Goal: Transaction & Acquisition: Purchase product/service

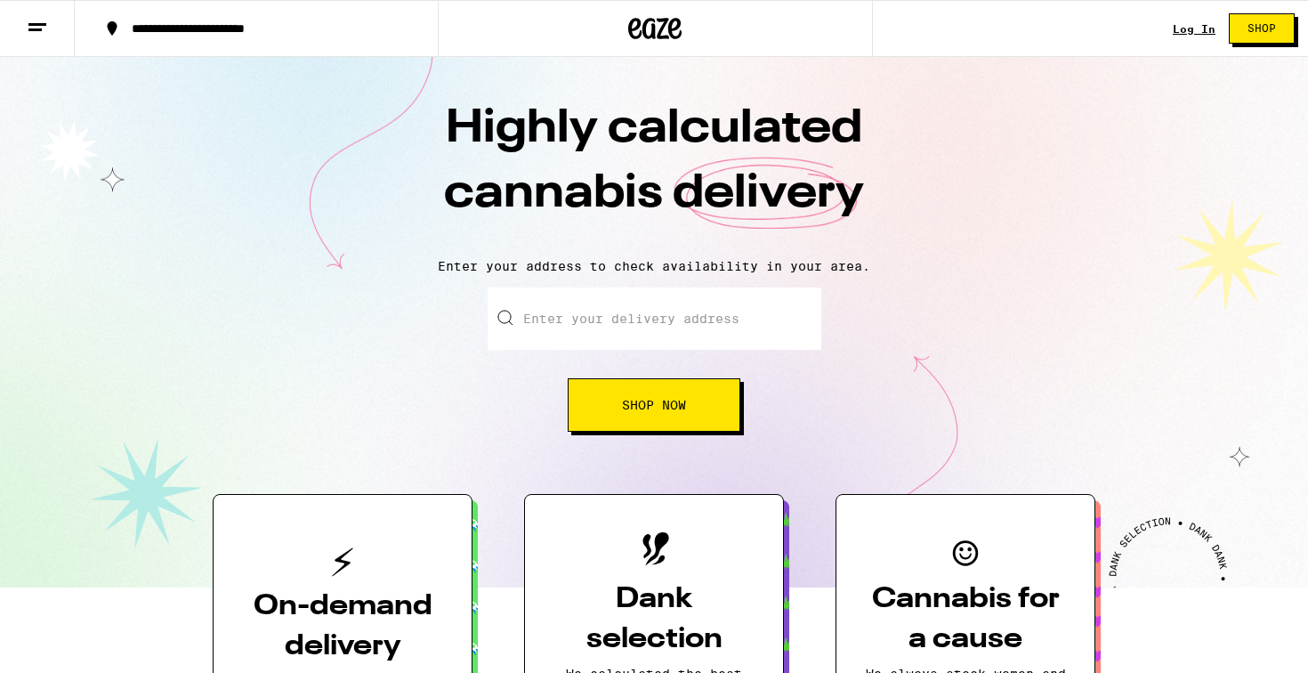
click at [1191, 23] on link "Log In" at bounding box center [1194, 29] width 43 height 12
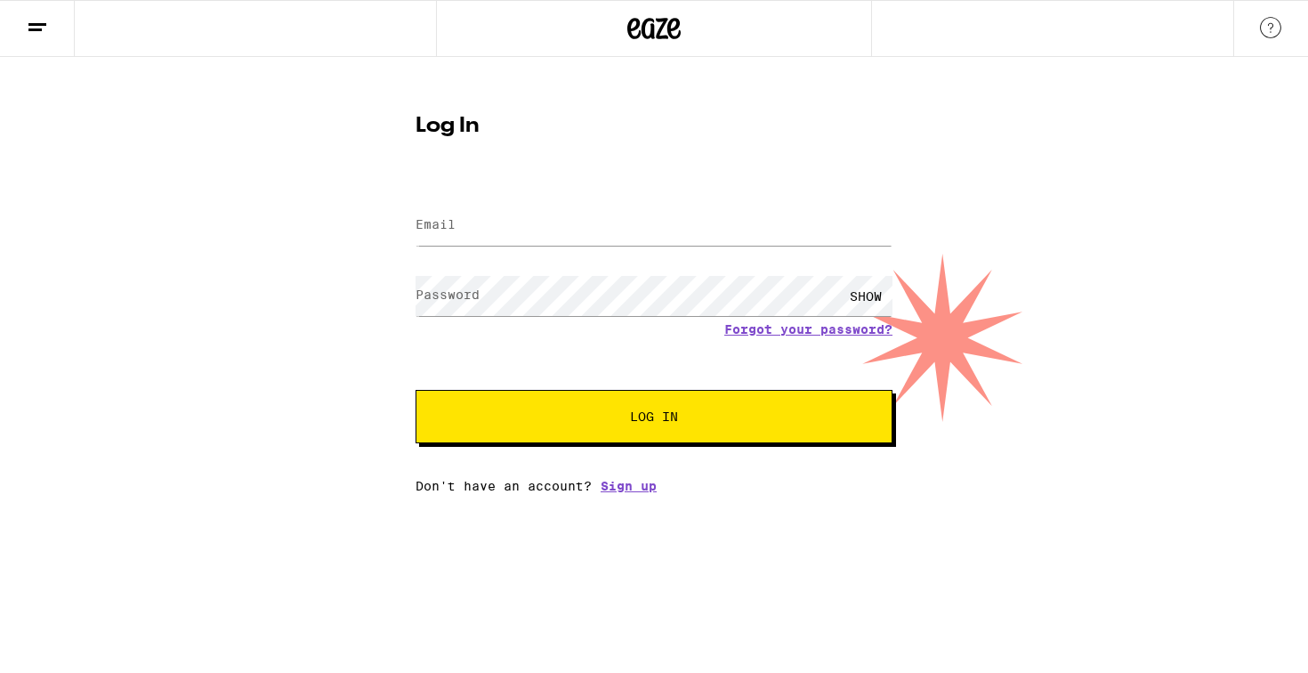
click at [650, 246] on div at bounding box center [653, 225] width 477 height 52
click at [637, 238] on input "Email" at bounding box center [653, 226] width 477 height 40
type input "[EMAIL_ADDRESS][DOMAIN_NAME]"
click at [640, 430] on button "Log In" at bounding box center [653, 416] width 477 height 53
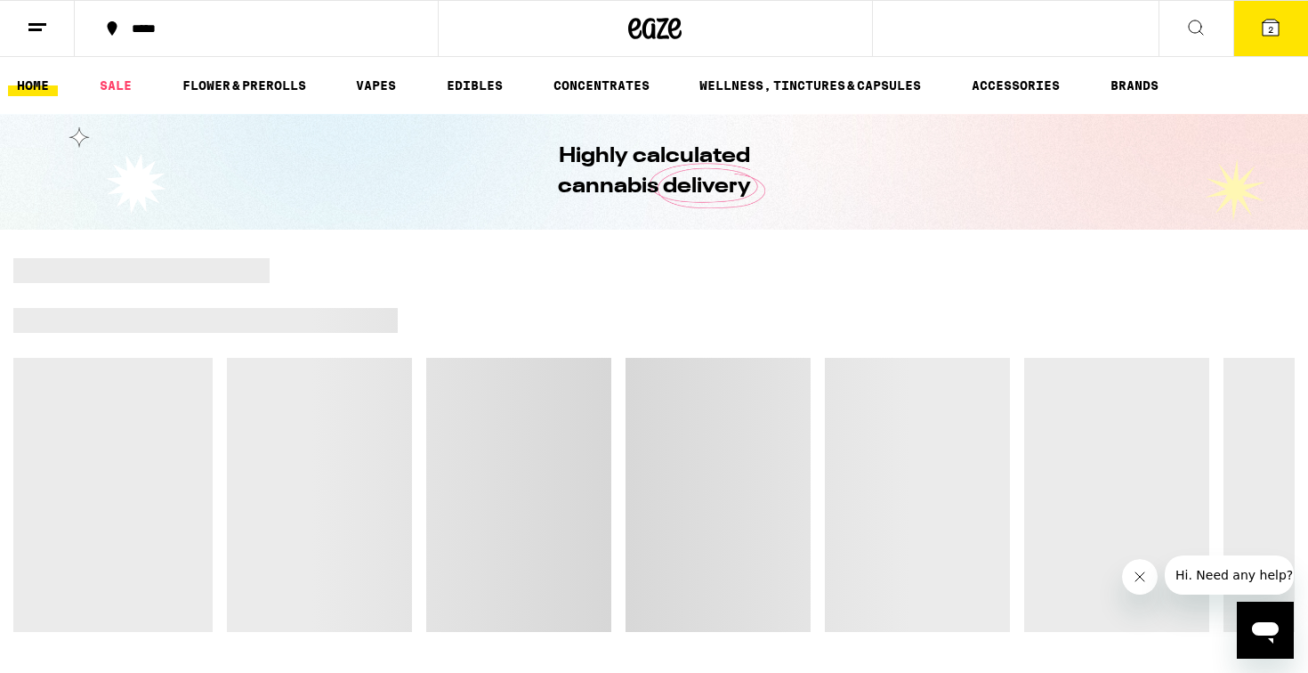
click at [1274, 20] on icon at bounding box center [1270, 28] width 16 height 16
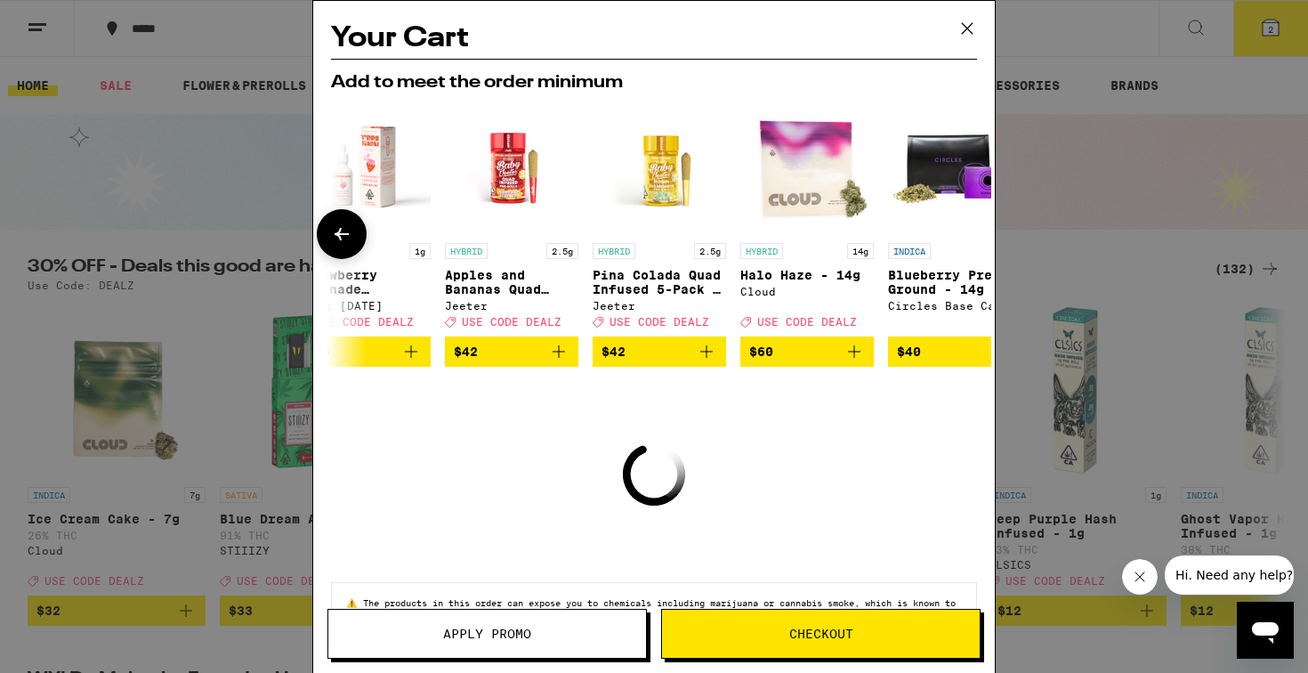
scroll to position [0, 831]
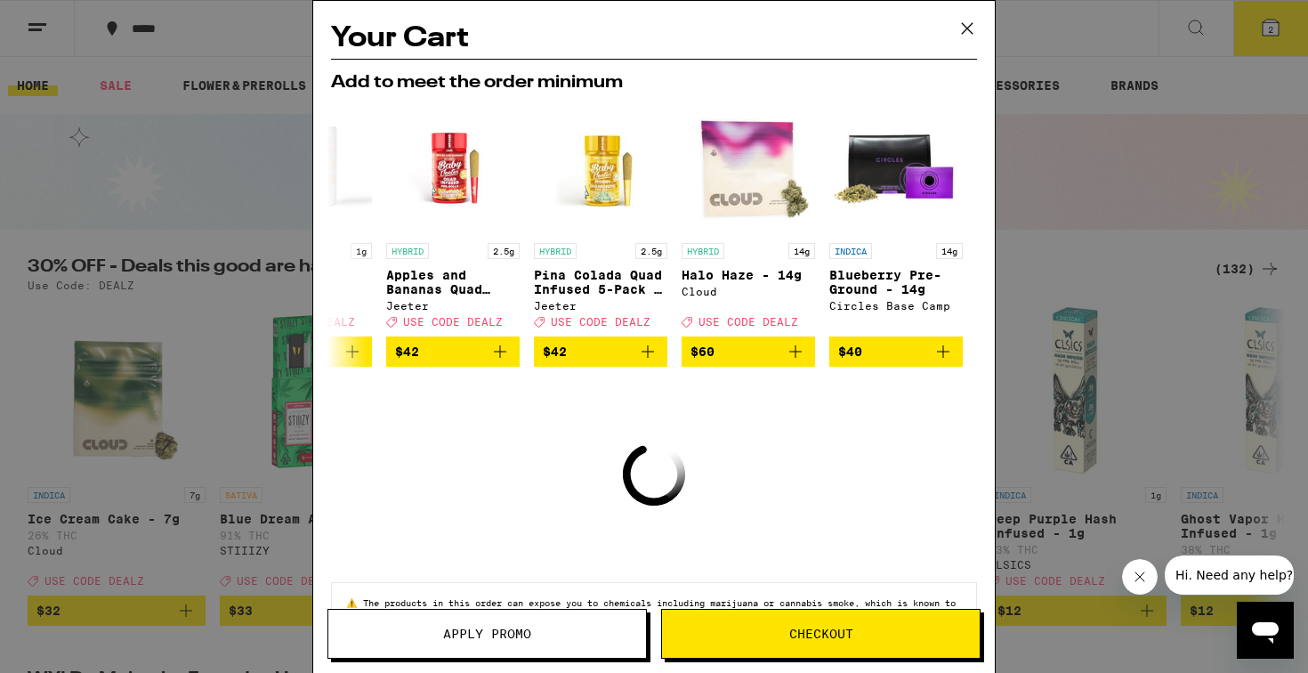
click at [778, 625] on button "Checkout" at bounding box center [820, 634] width 319 height 50
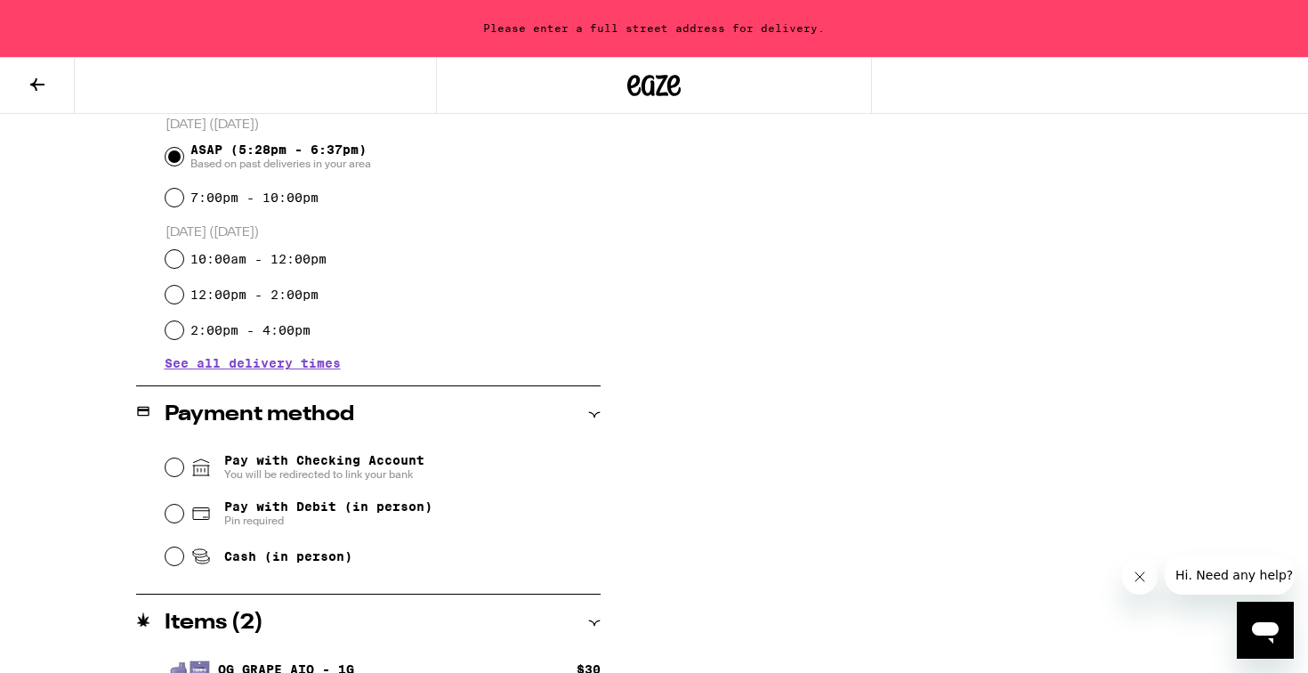
scroll to position [603, 0]
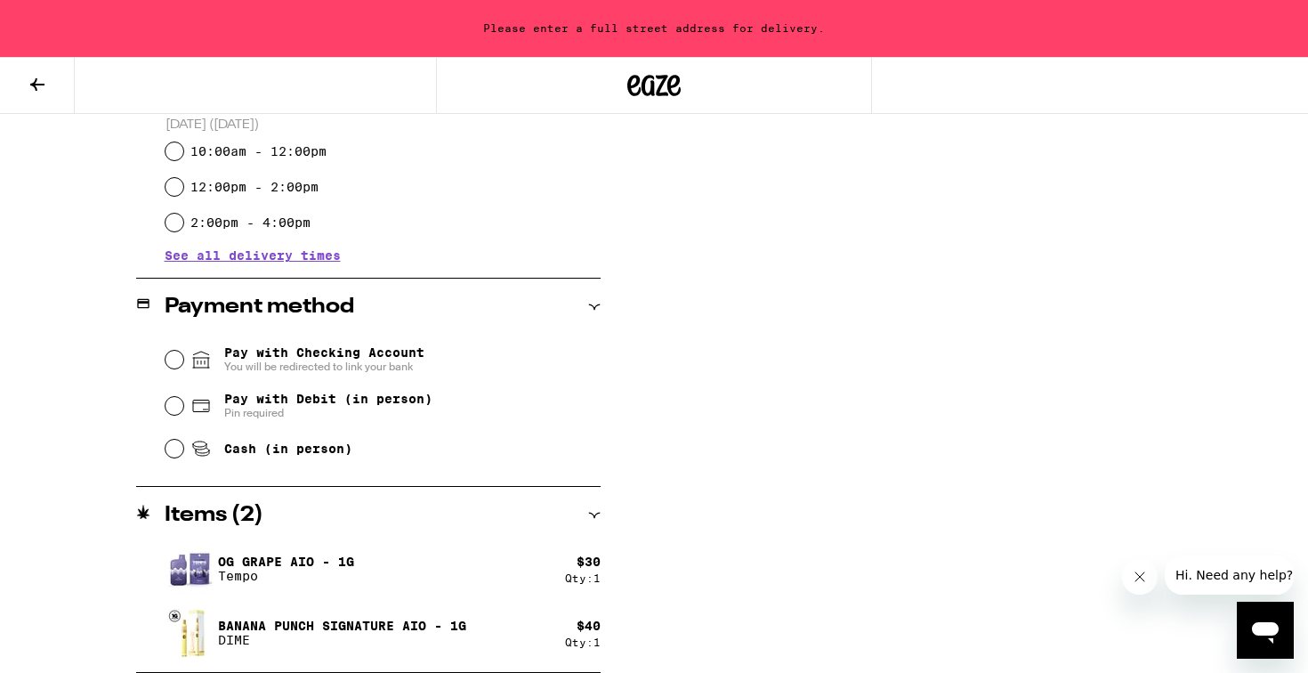
click at [272, 367] on span "You will be redirected to link your bank" at bounding box center [324, 366] width 200 height 14
click at [183, 367] on input "Pay with Checking Account You will be redirected to link your bank" at bounding box center [174, 360] width 18 height 18
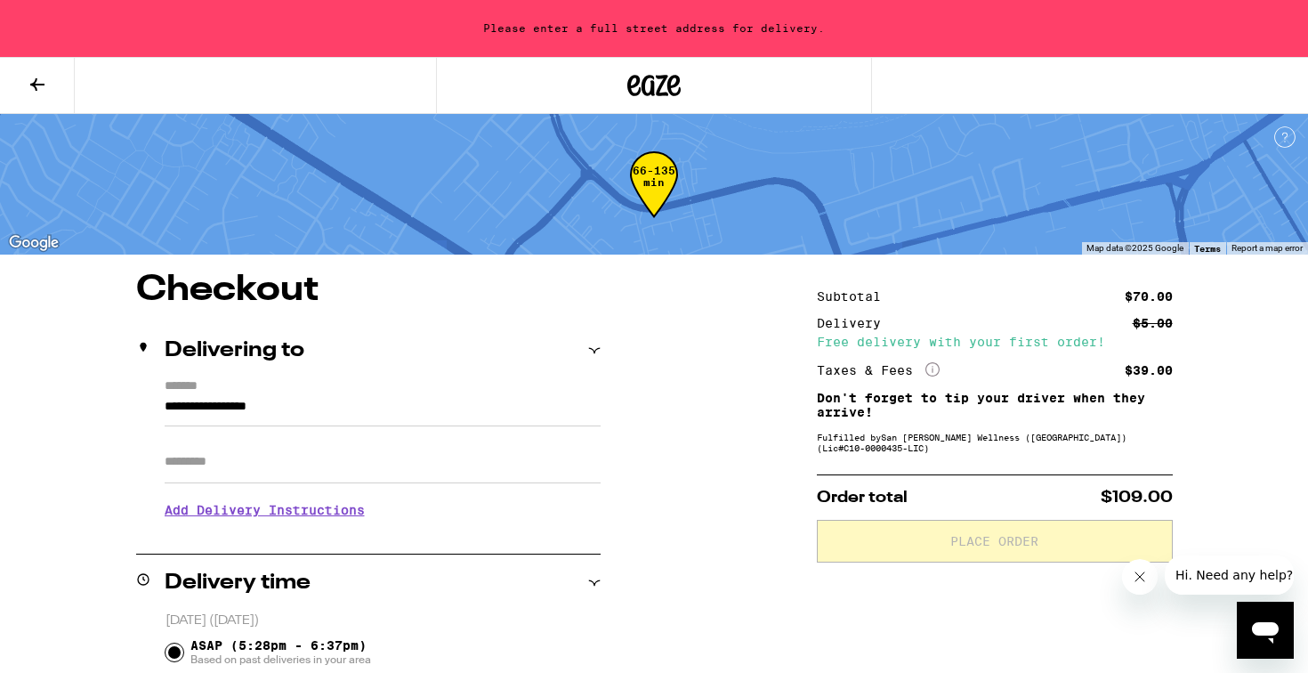
click at [325, 416] on input "**********" at bounding box center [383, 411] width 436 height 30
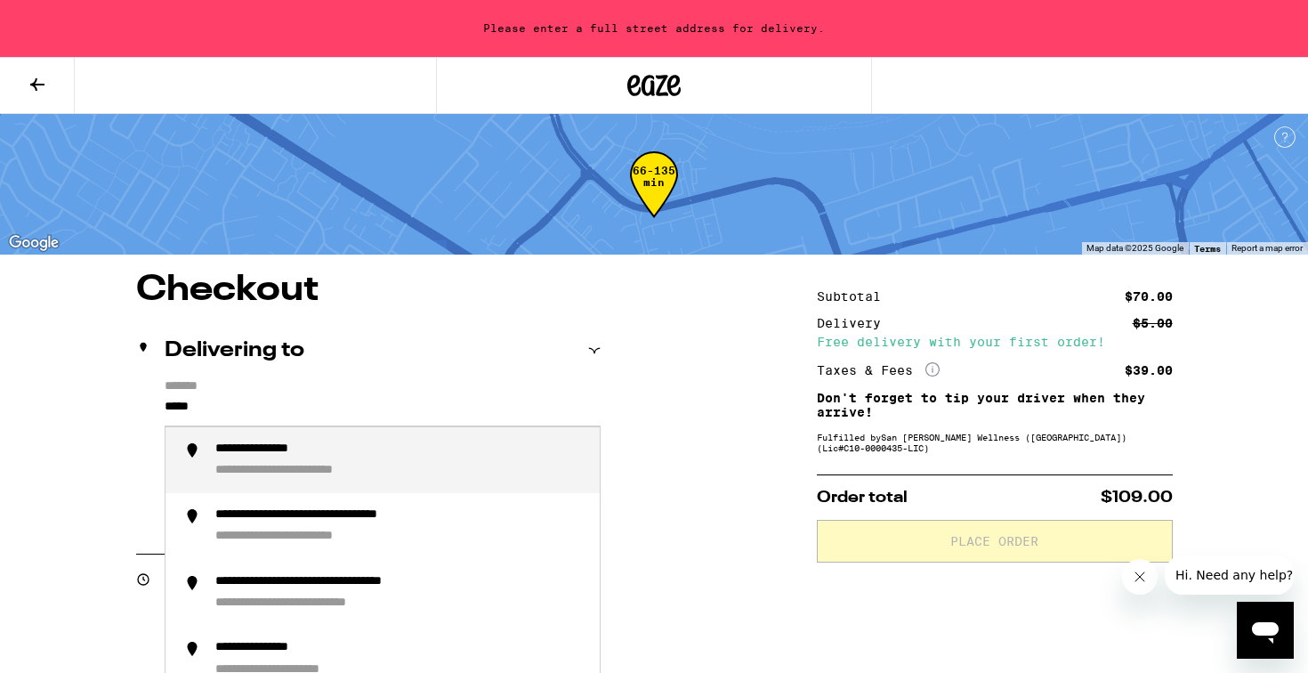
click at [336, 451] on div "**********" at bounding box center [279, 449] width 129 height 17
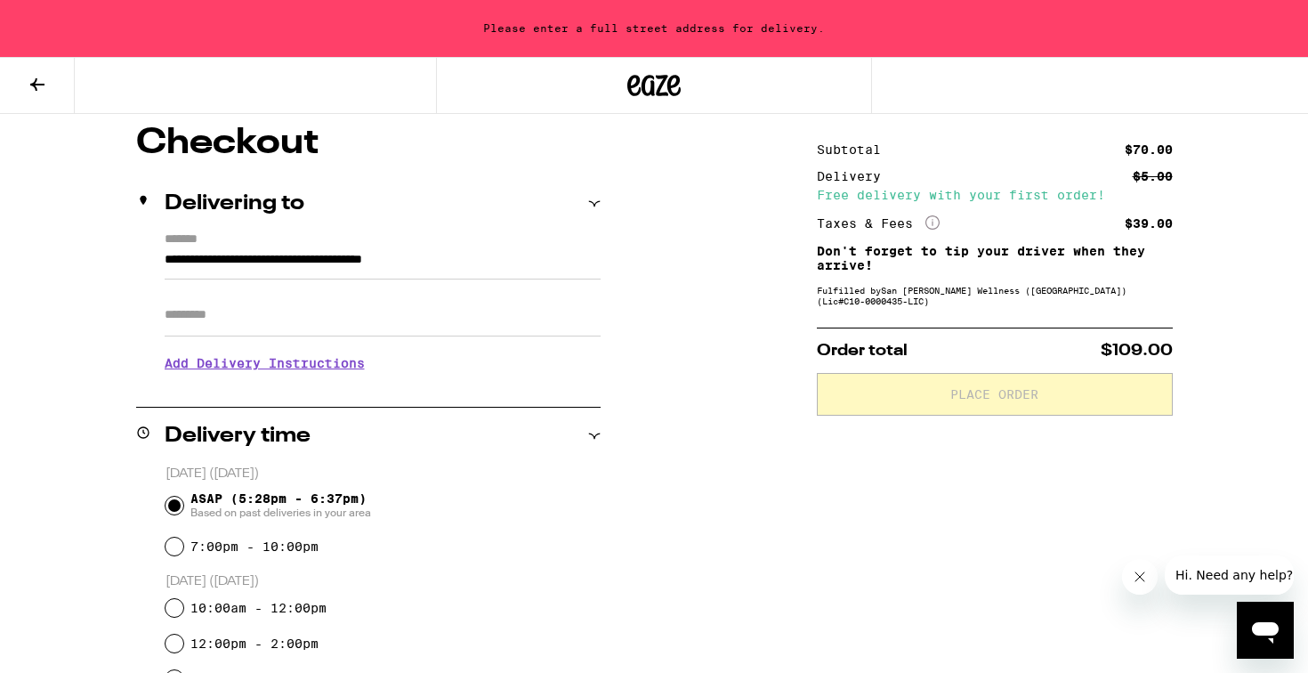
type input "**********"
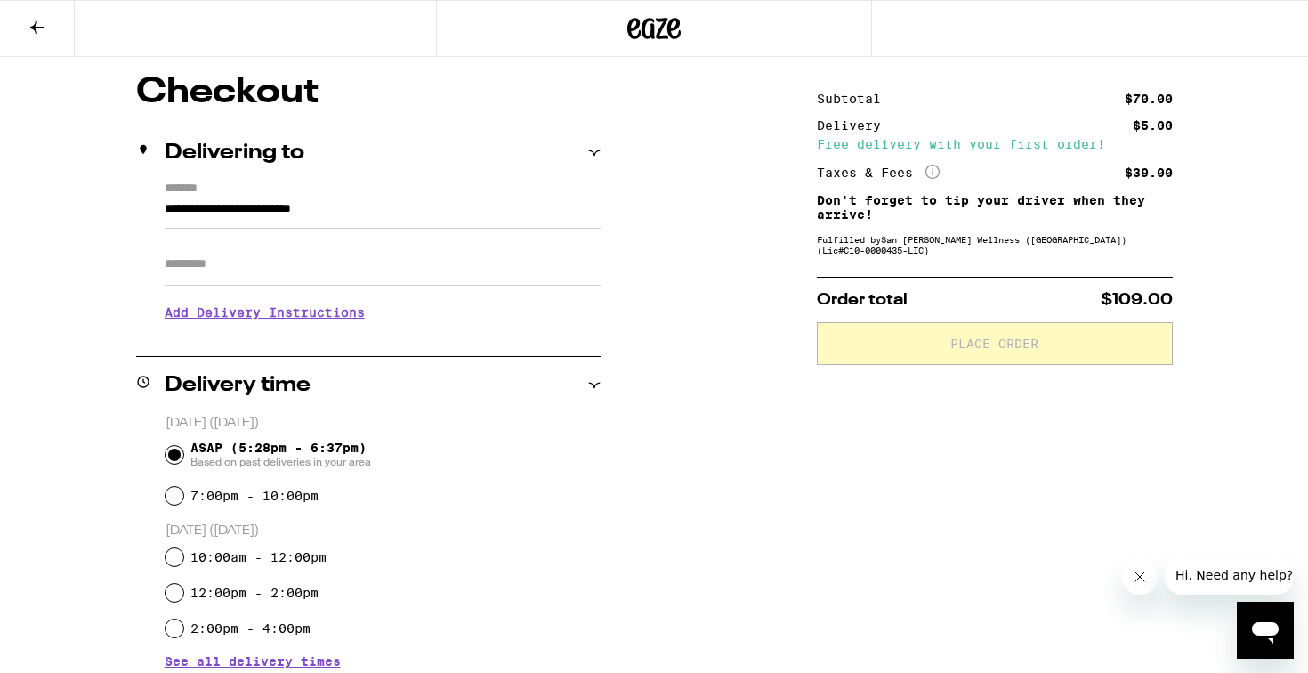
scroll to position [175, 0]
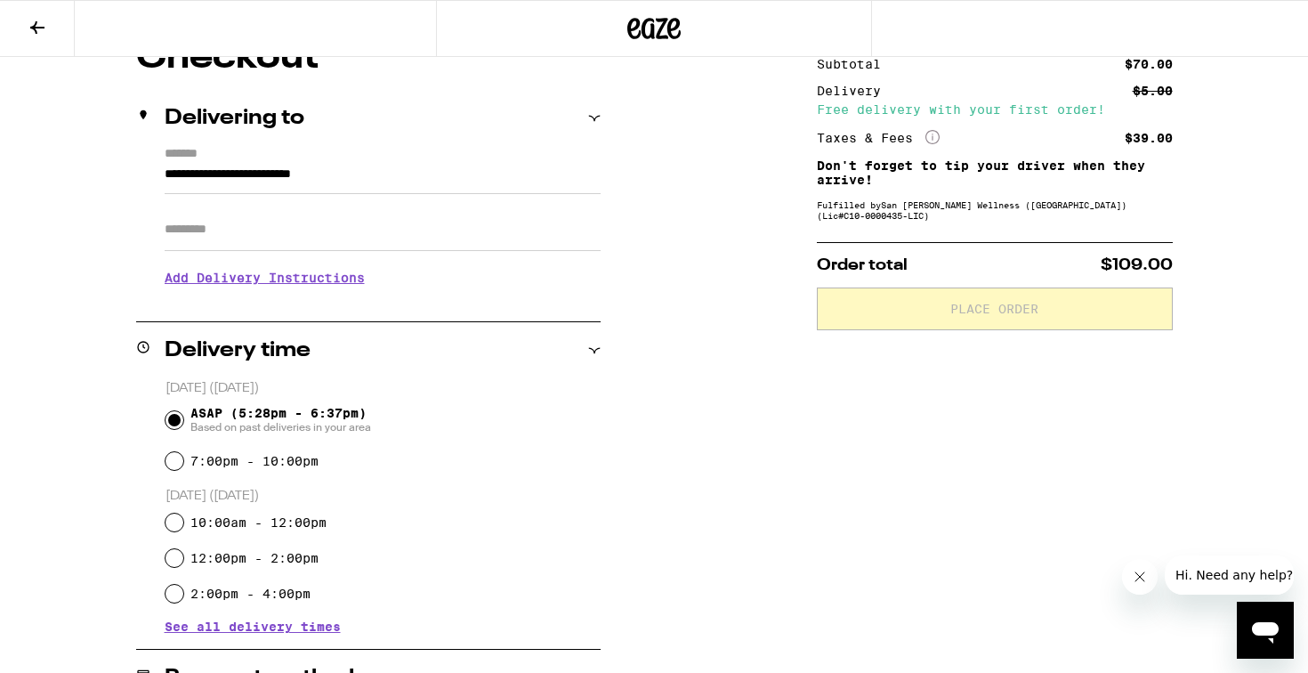
click at [228, 277] on h3 "Add Delivery Instructions" at bounding box center [383, 277] width 436 height 41
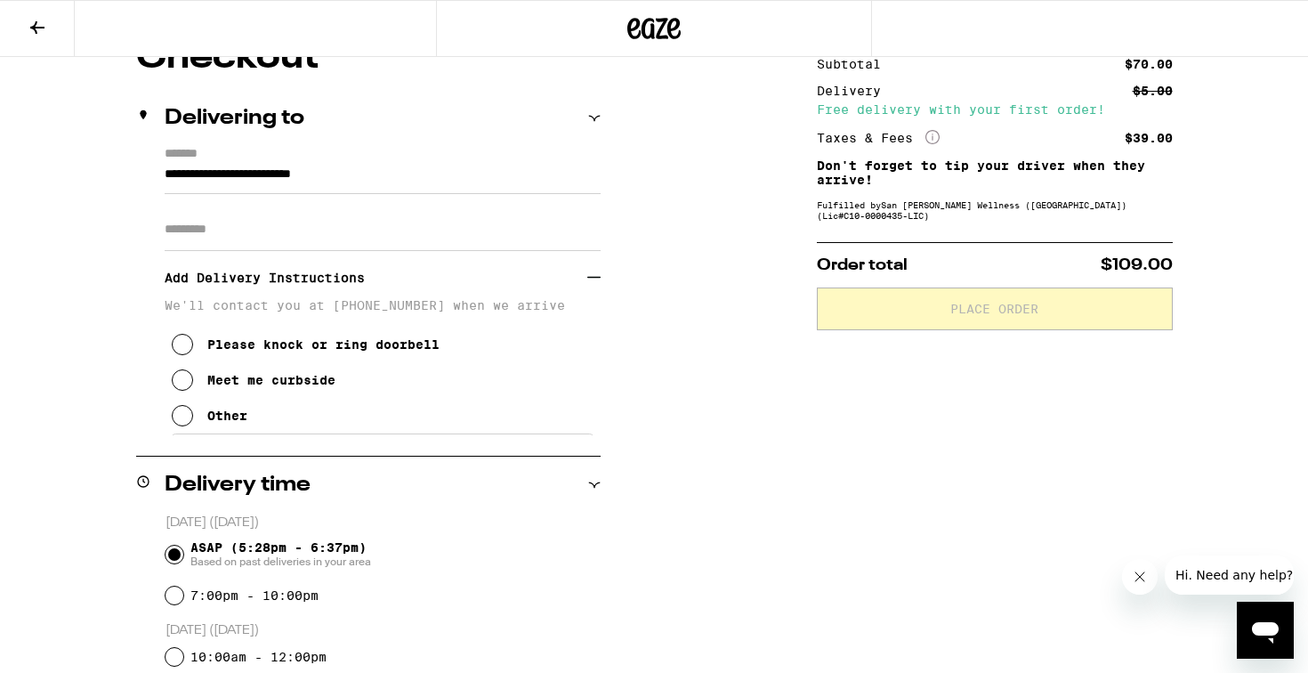
click at [237, 433] on button "Other" at bounding box center [210, 416] width 76 height 36
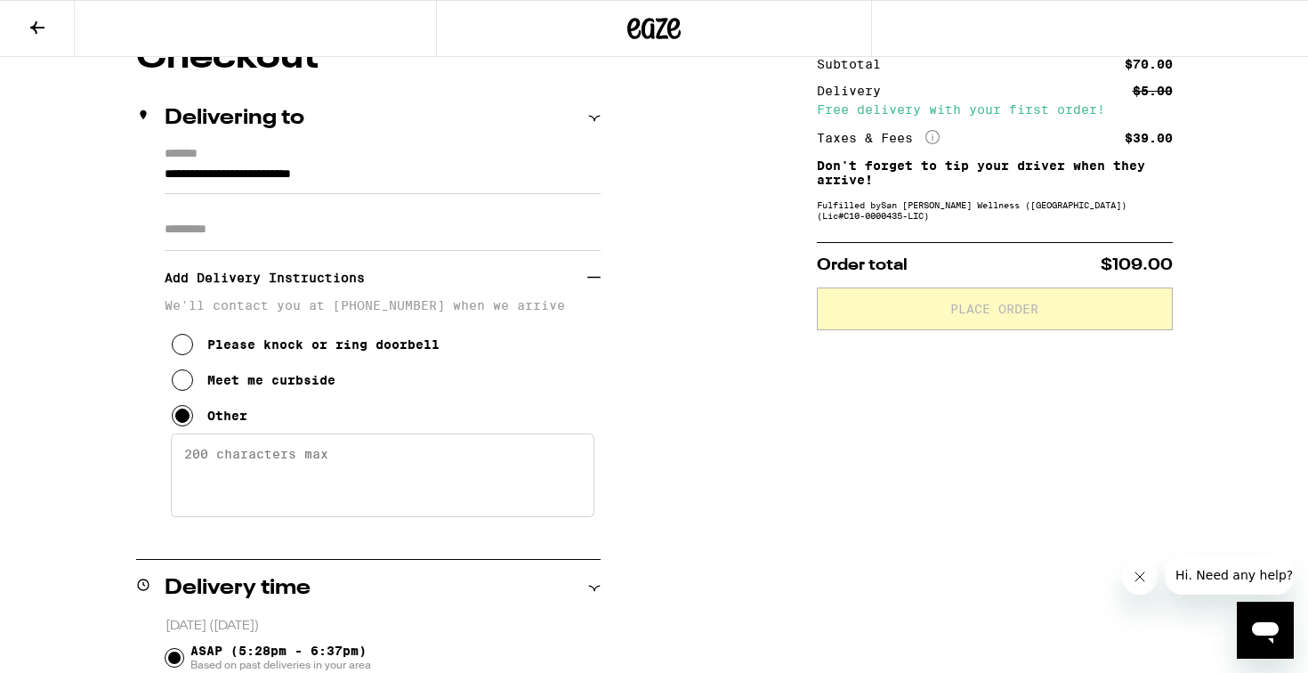
click at [226, 466] on textarea "Enter any other delivery instructions you want driver to know" at bounding box center [382, 475] width 423 height 84
paste textarea "Text my number [PHONE_NUMBER] when you arrive in the parking lot and wait outsi…"
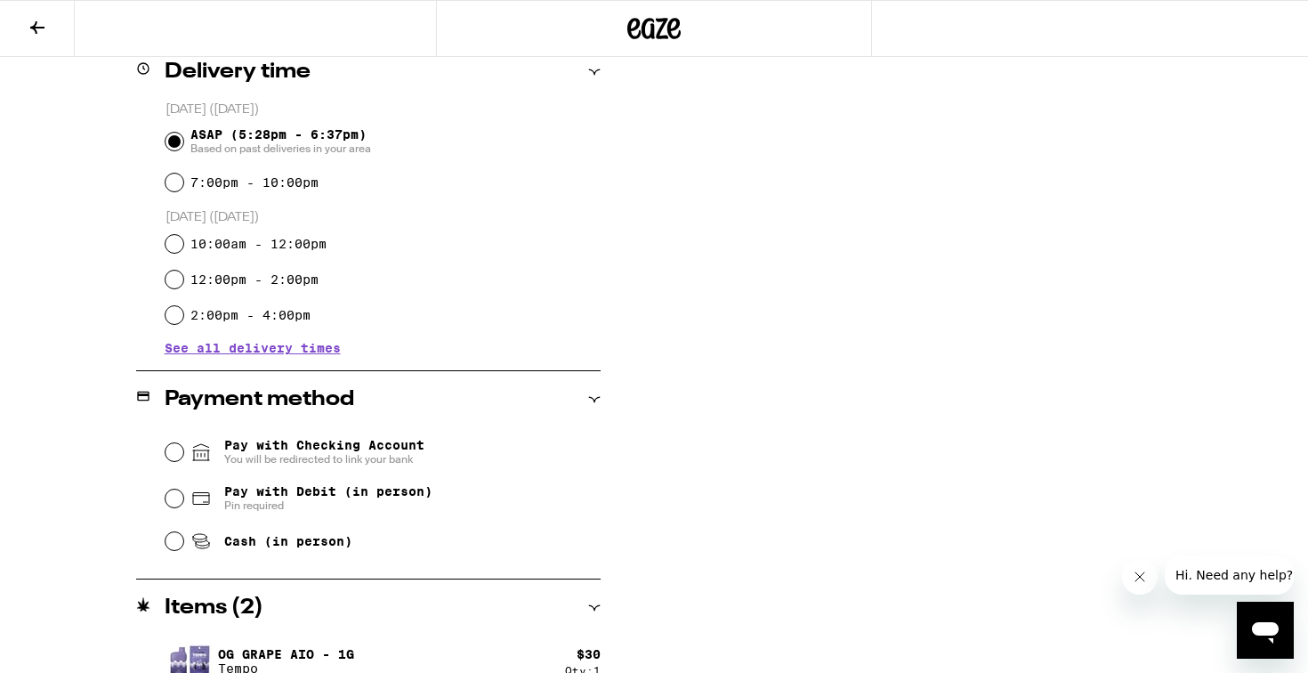
scroll to position [784, 0]
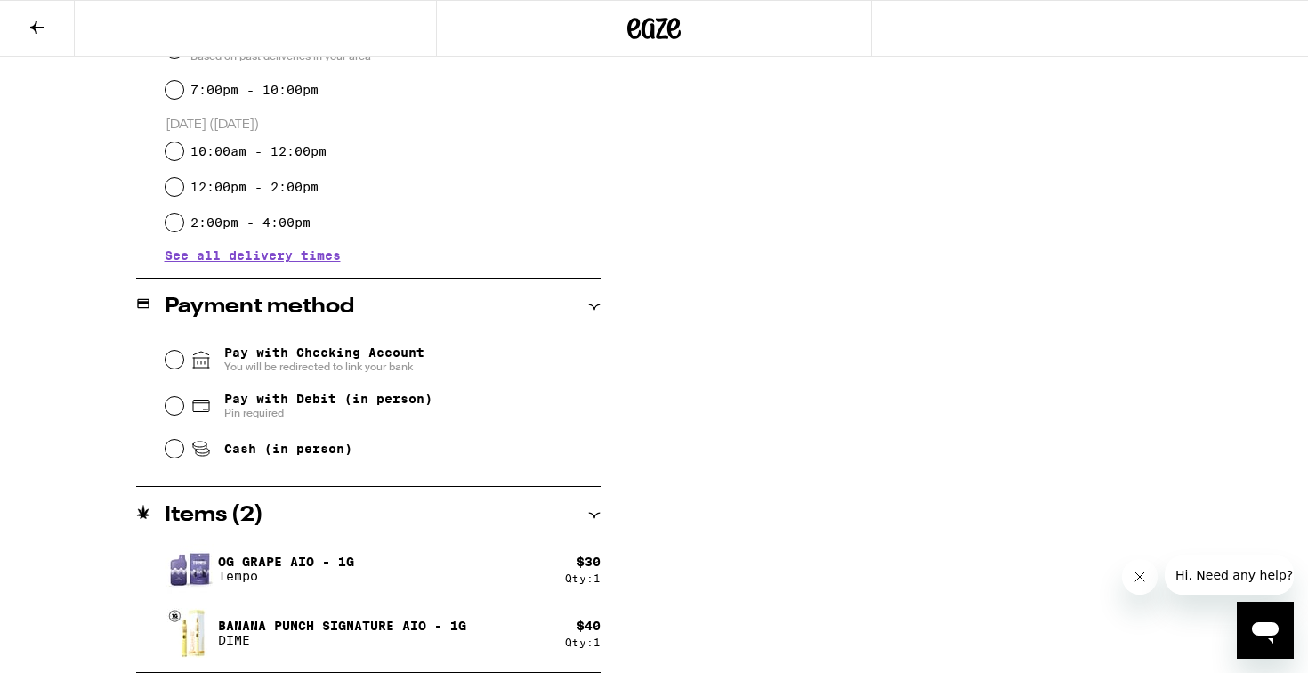
type textarea "Text my number [PHONE_NUMBER] when you arrive in the parking lot and wait outsi…"
click at [177, 359] on input "Pay with Checking Account You will be redirected to link your bank" at bounding box center [174, 360] width 18 height 18
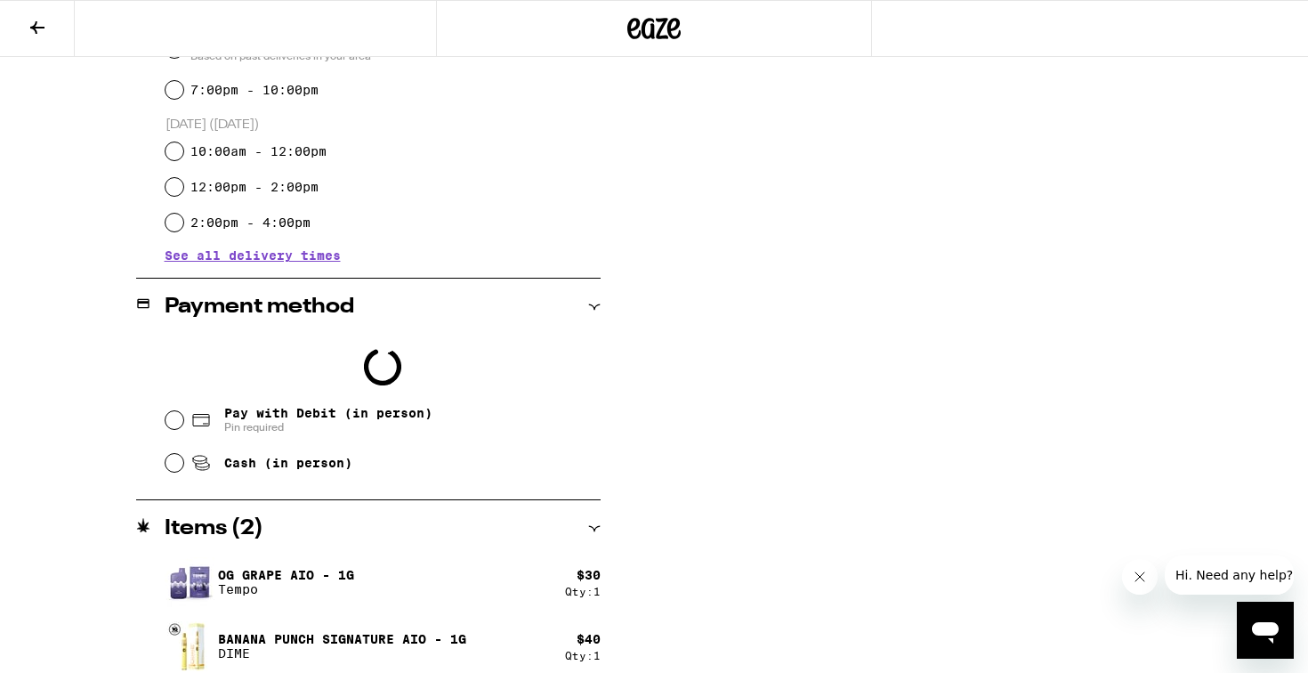
scroll to position [841, 0]
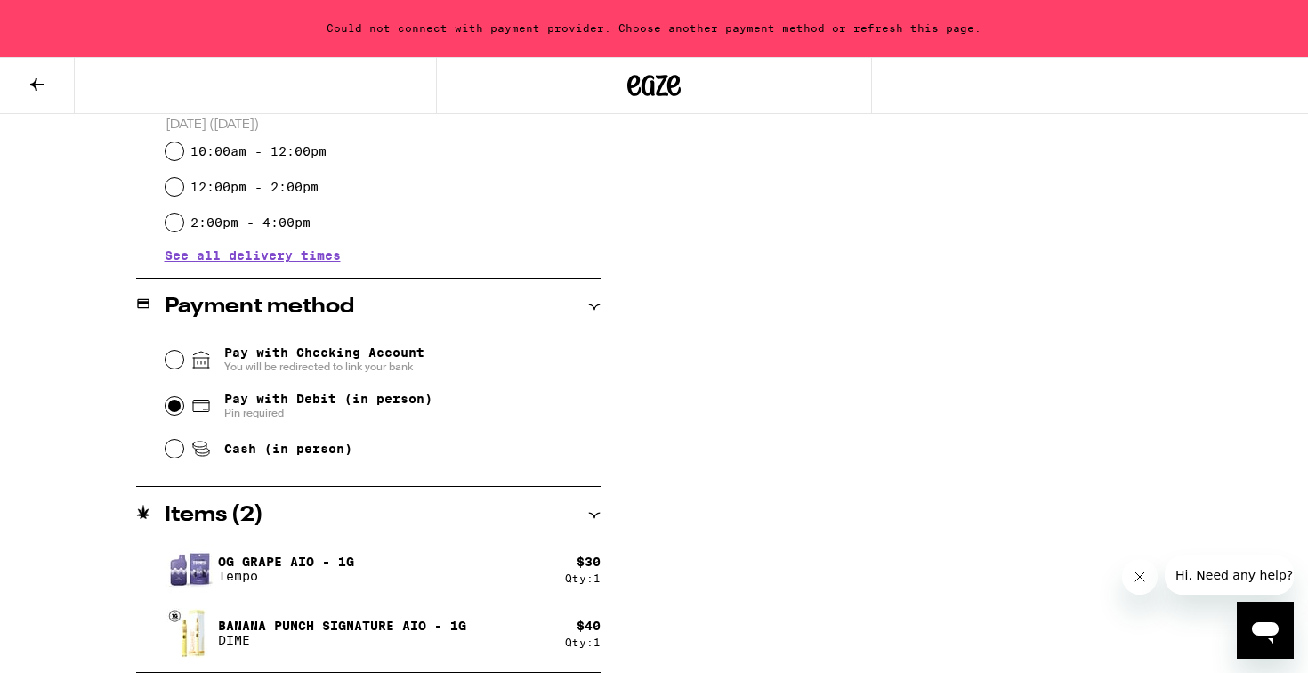
click at [176, 411] on input "Pay with Debit (in person) Pin required" at bounding box center [174, 406] width 18 height 18
radio input "true"
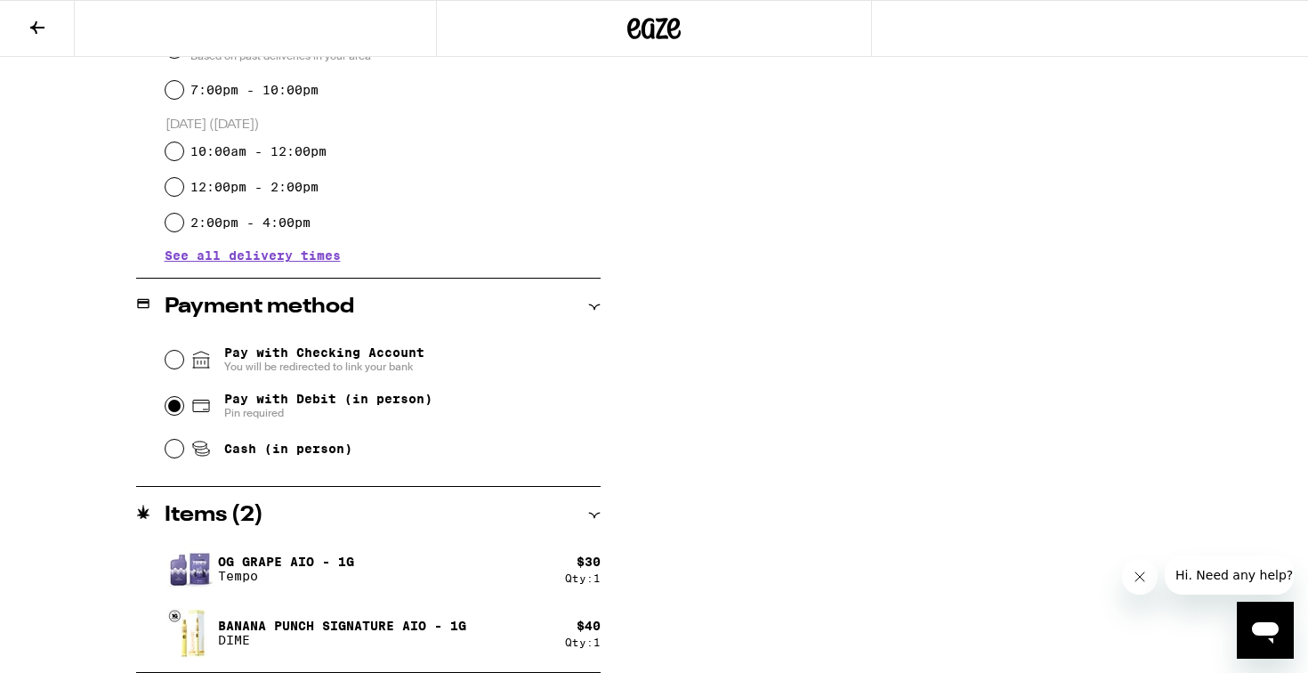
scroll to position [0, 0]
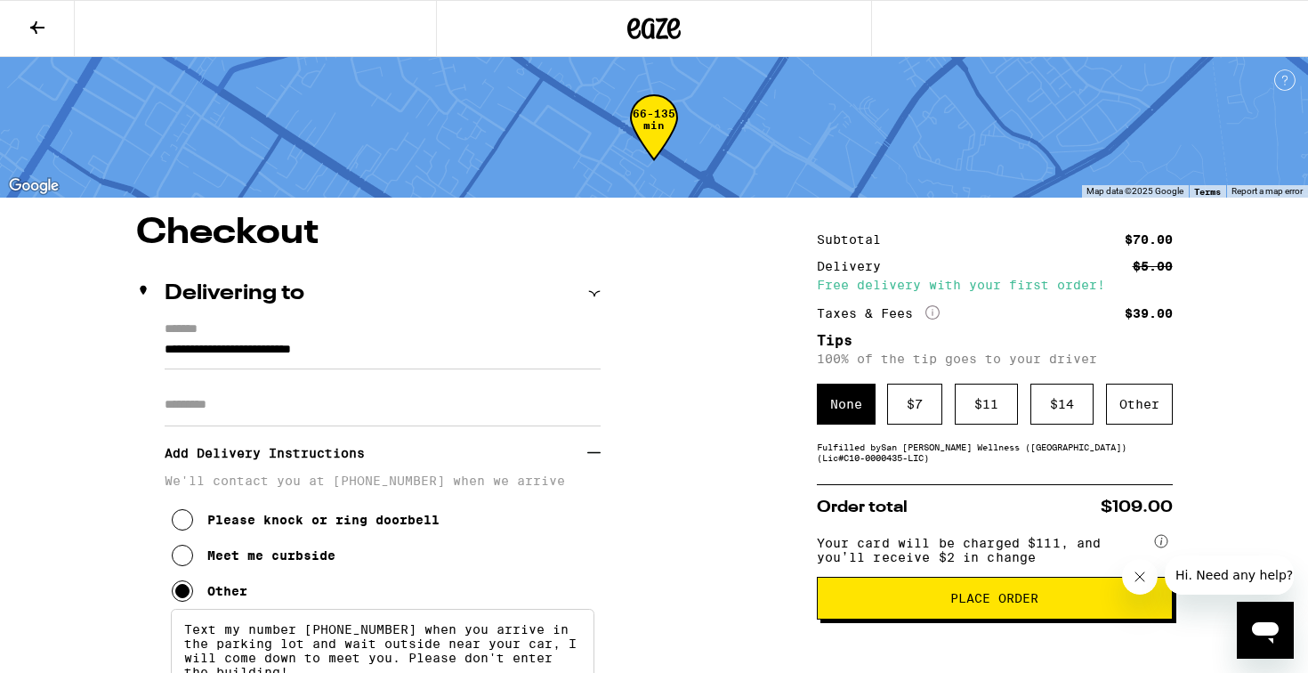
click at [31, 21] on icon at bounding box center [37, 27] width 21 height 21
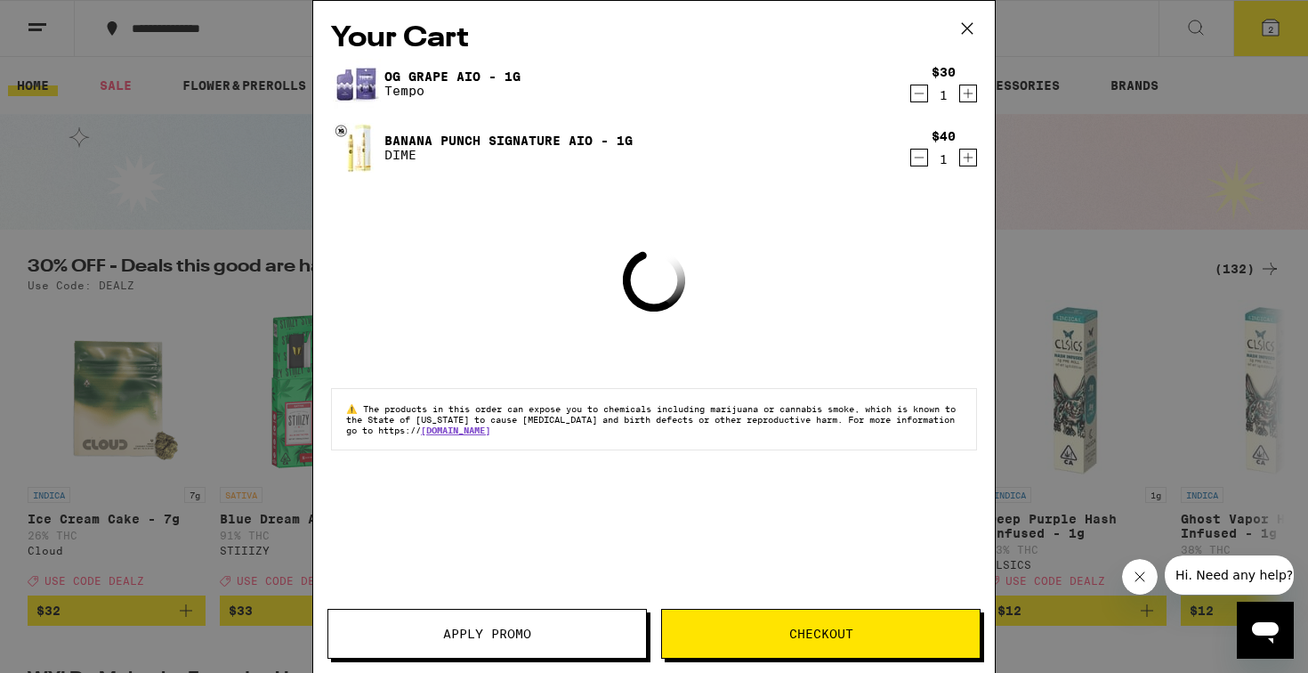
click at [547, 613] on button "Apply Promo" at bounding box center [486, 634] width 319 height 50
click at [545, 618] on button "Apply Promo" at bounding box center [486, 634] width 319 height 50
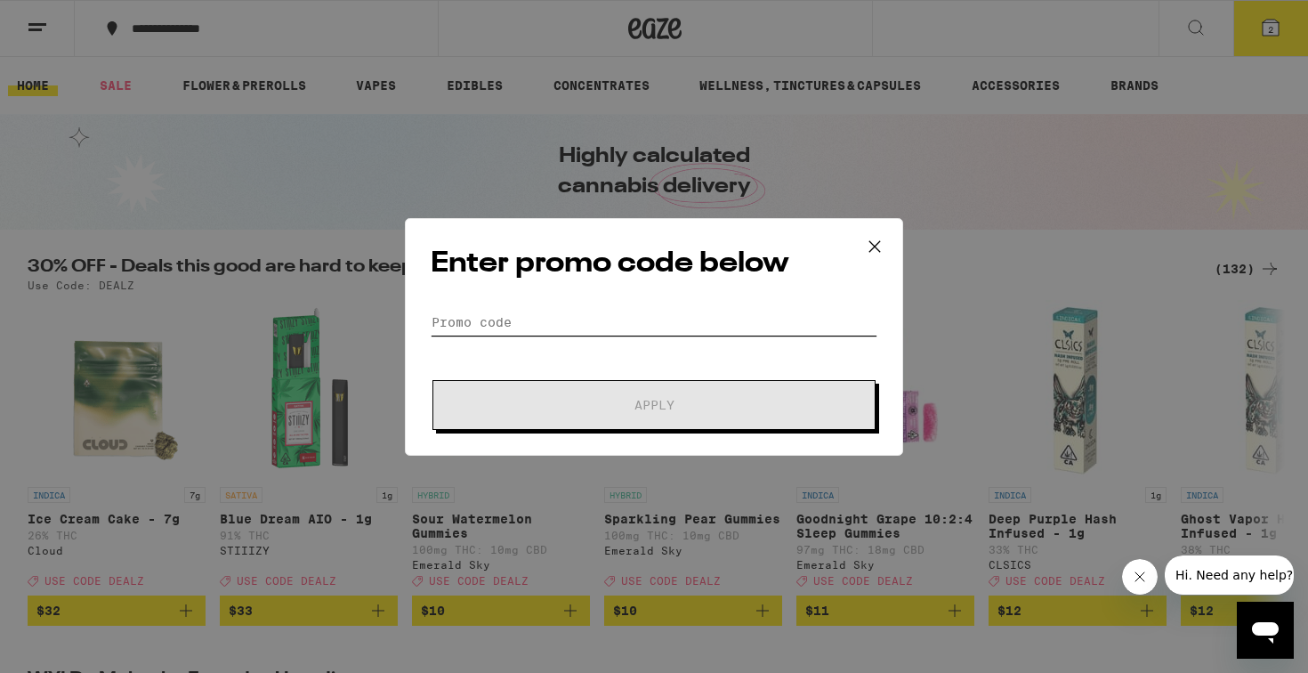
click at [554, 319] on input "Promo Code" at bounding box center [654, 322] width 447 height 27
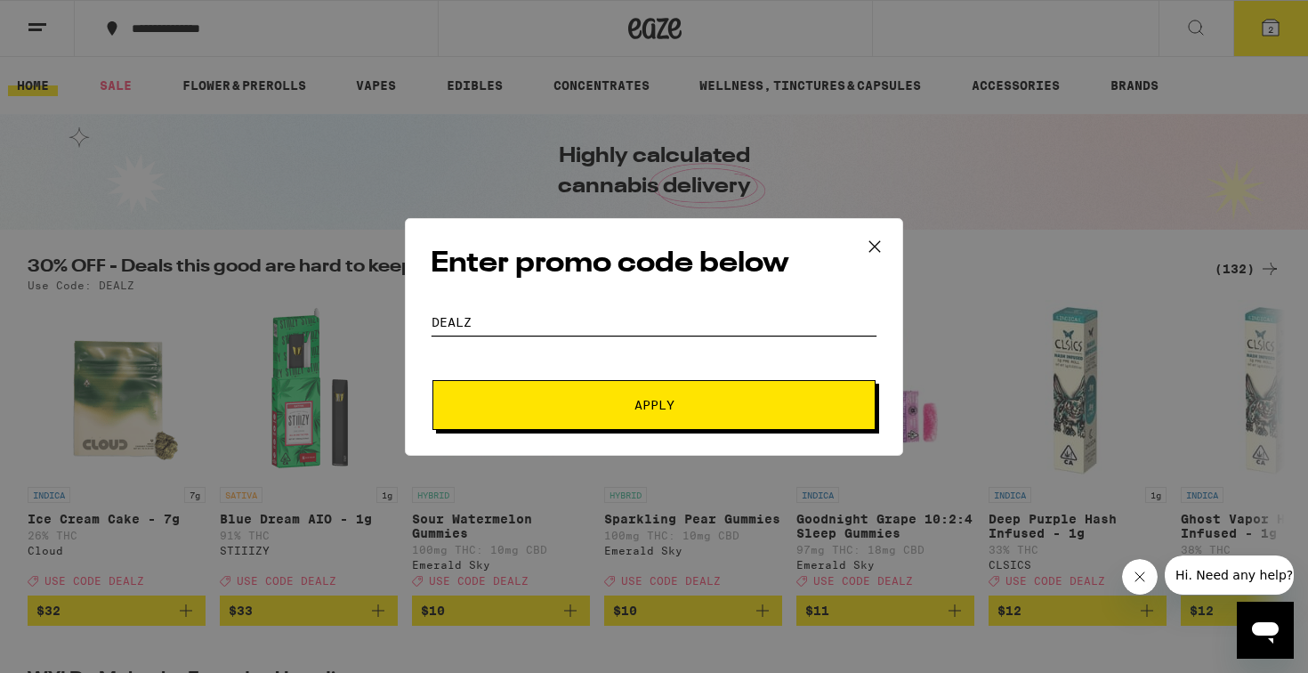
type input "dealz"
click at [566, 380] on button "Apply" at bounding box center [653, 405] width 443 height 50
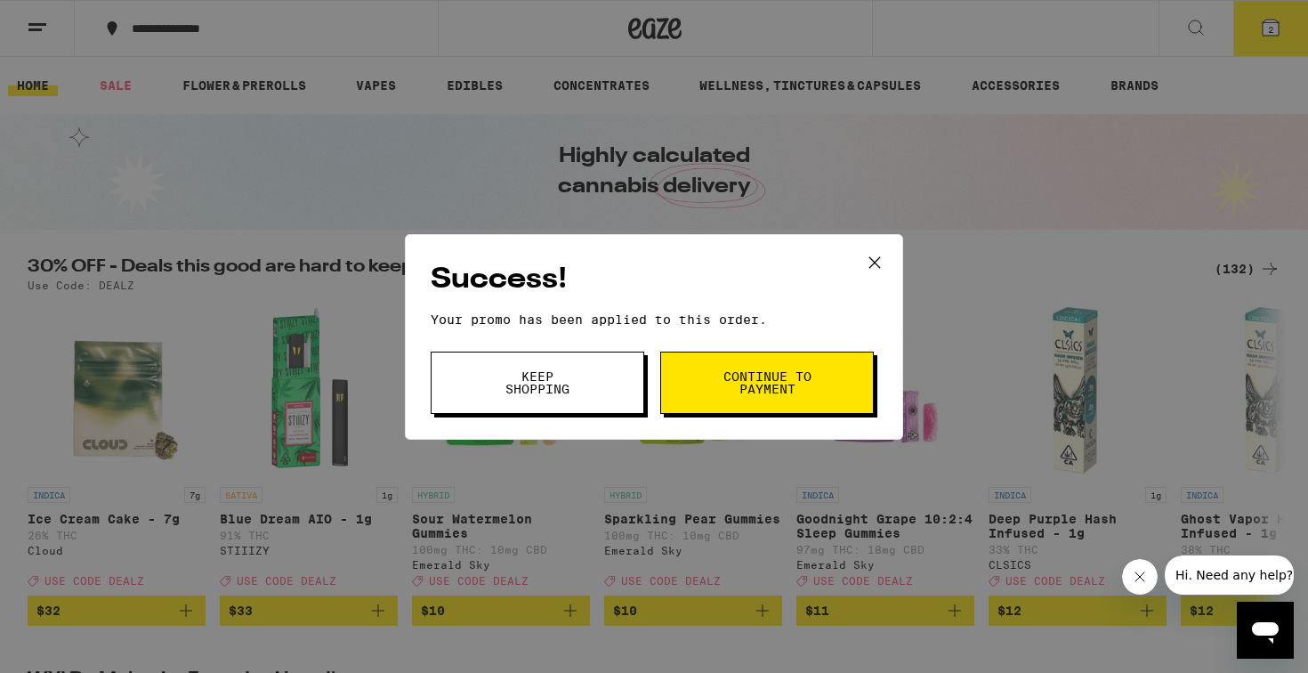
click at [747, 397] on button "Continue to payment" at bounding box center [767, 382] width 214 height 62
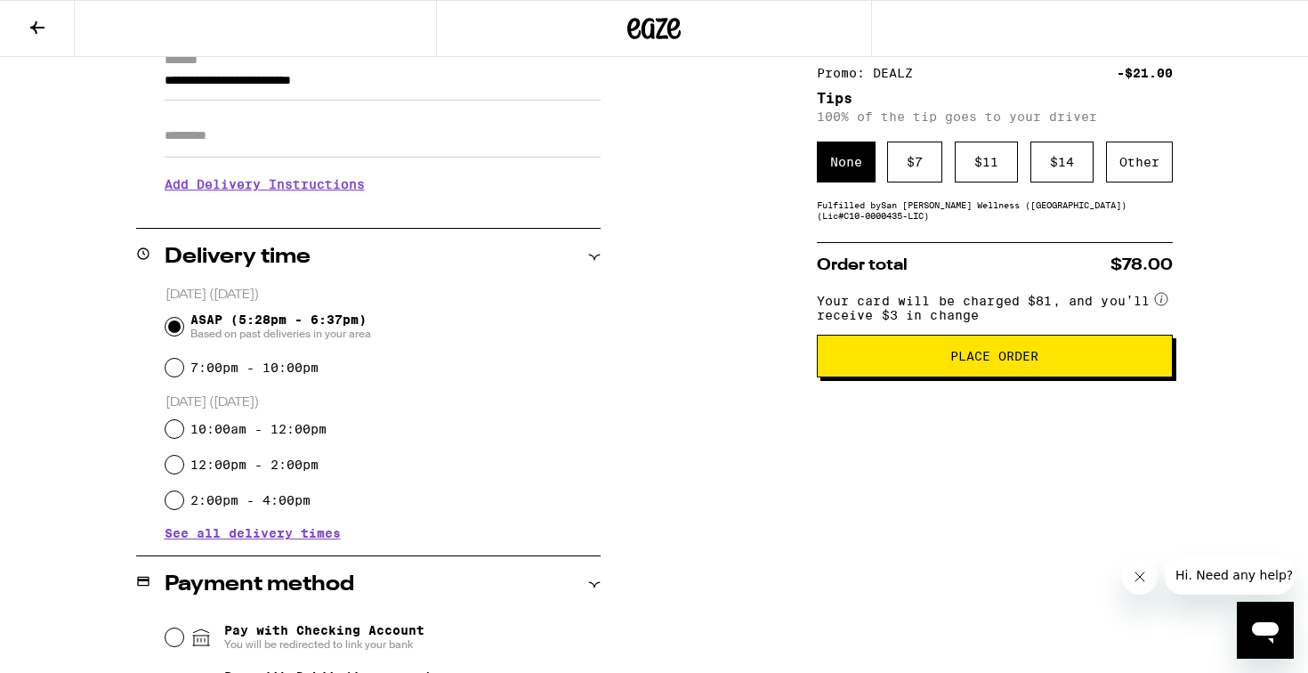
scroll to position [277, 0]
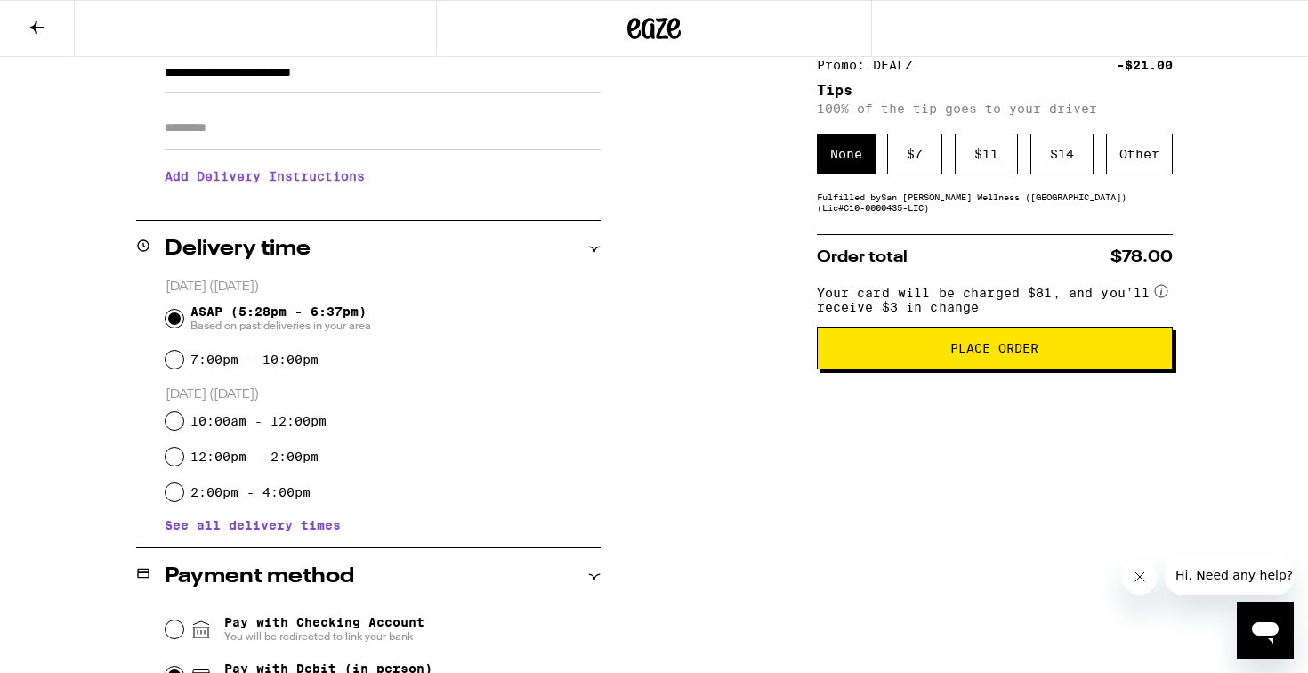
click at [337, 178] on h3 "Add Delivery Instructions" at bounding box center [383, 176] width 436 height 41
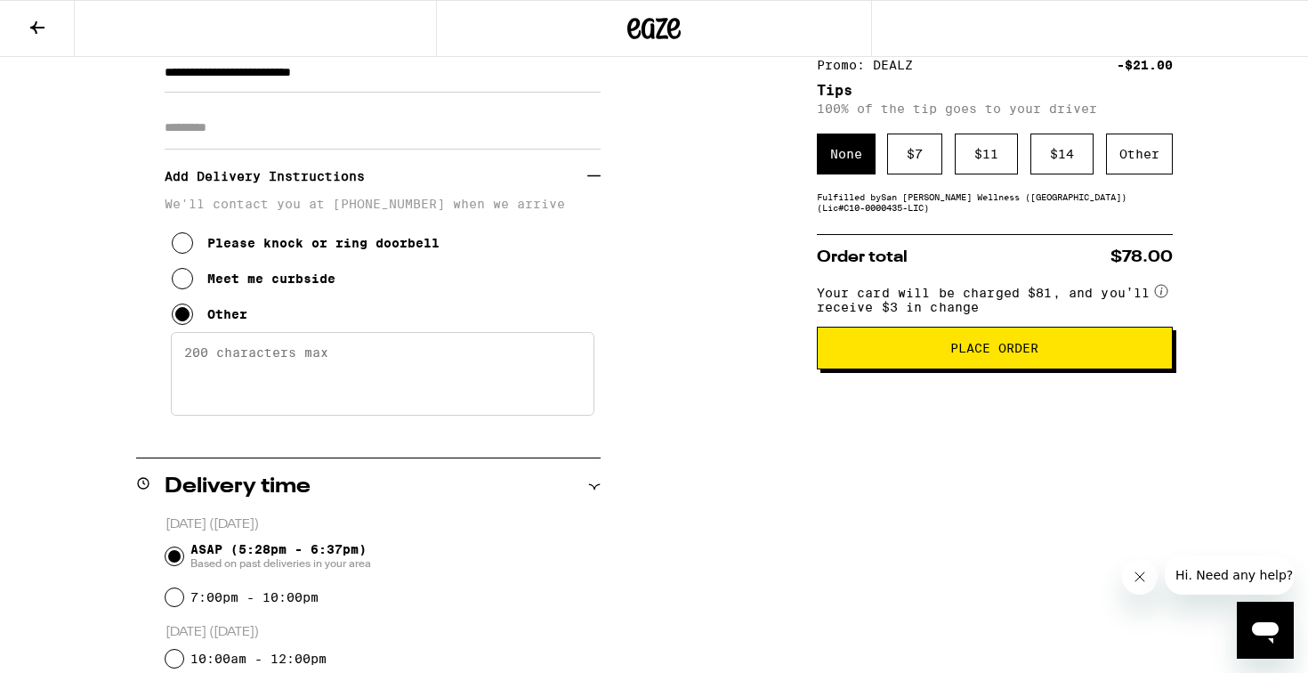
click at [325, 357] on textarea "Enter any other delivery instructions you want driver to know" at bounding box center [382, 374] width 423 height 84
paste textarea "Text my number [PHONE_NUMBER] when you arrive in the parking lot and wait outsi…"
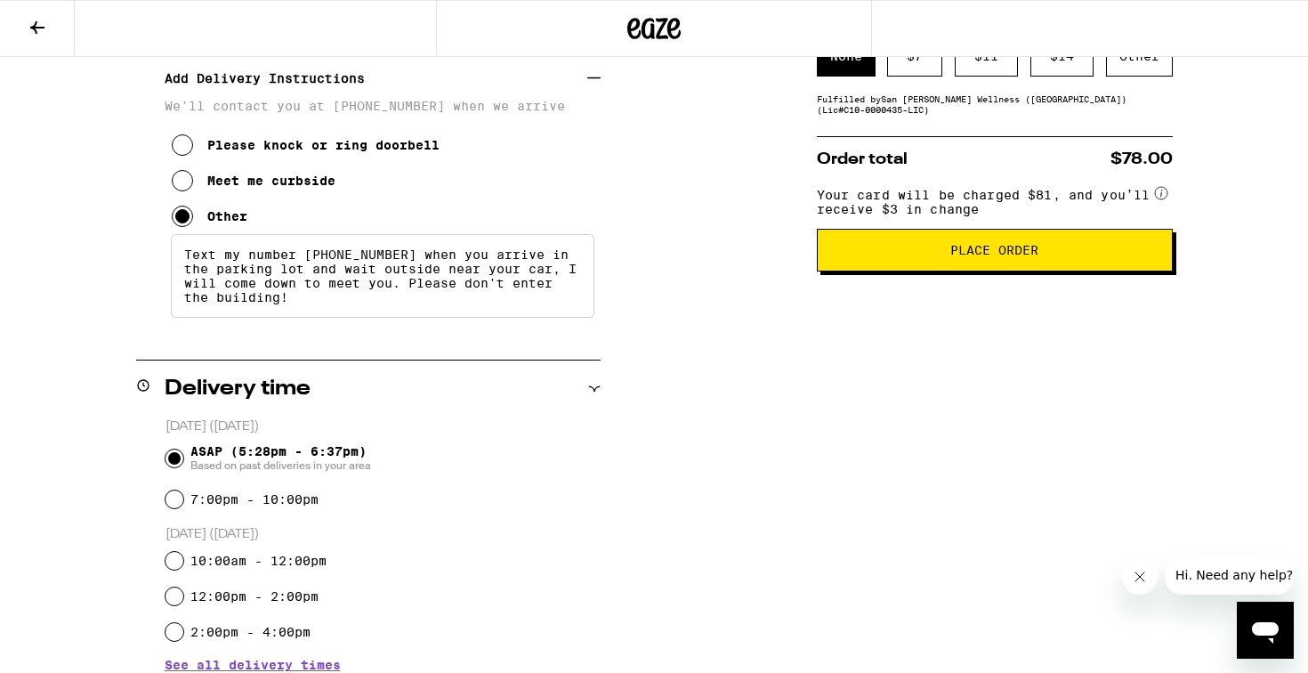
scroll to position [473, 0]
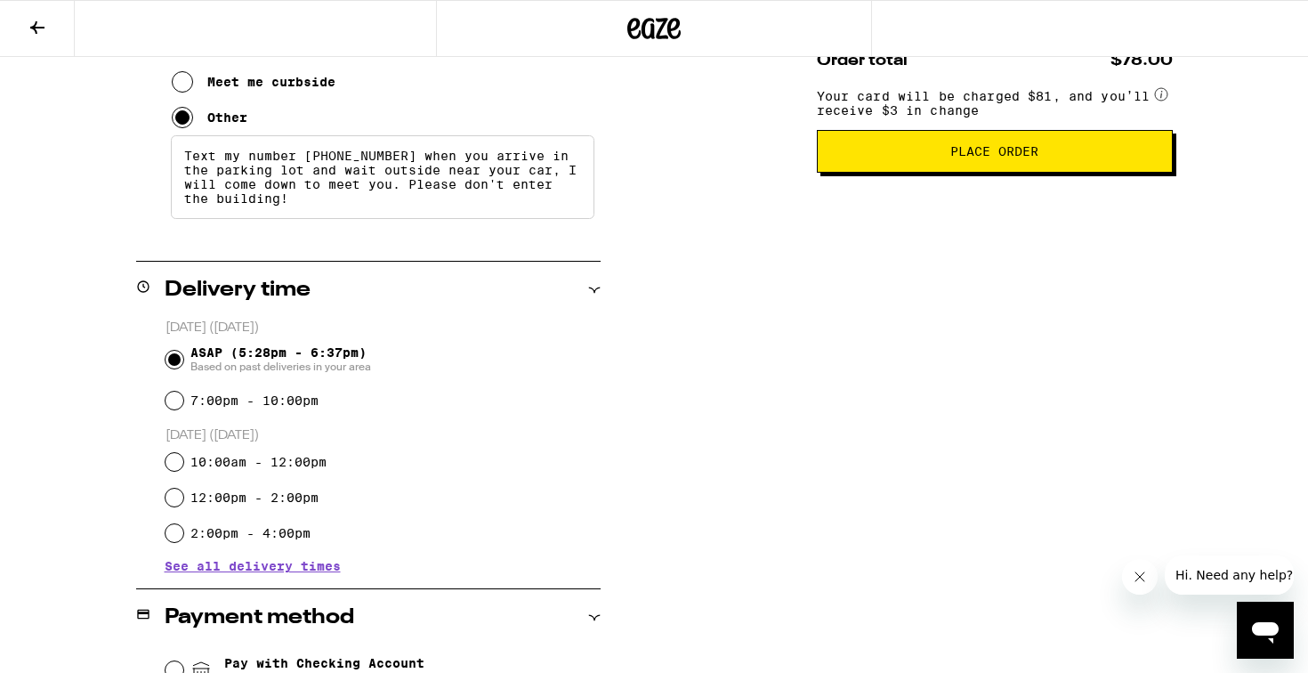
type textarea "Text my number [PHONE_NUMBER] when you arrive in the parking lot and wait outsi…"
click at [928, 173] on button "Place Order" at bounding box center [995, 151] width 356 height 43
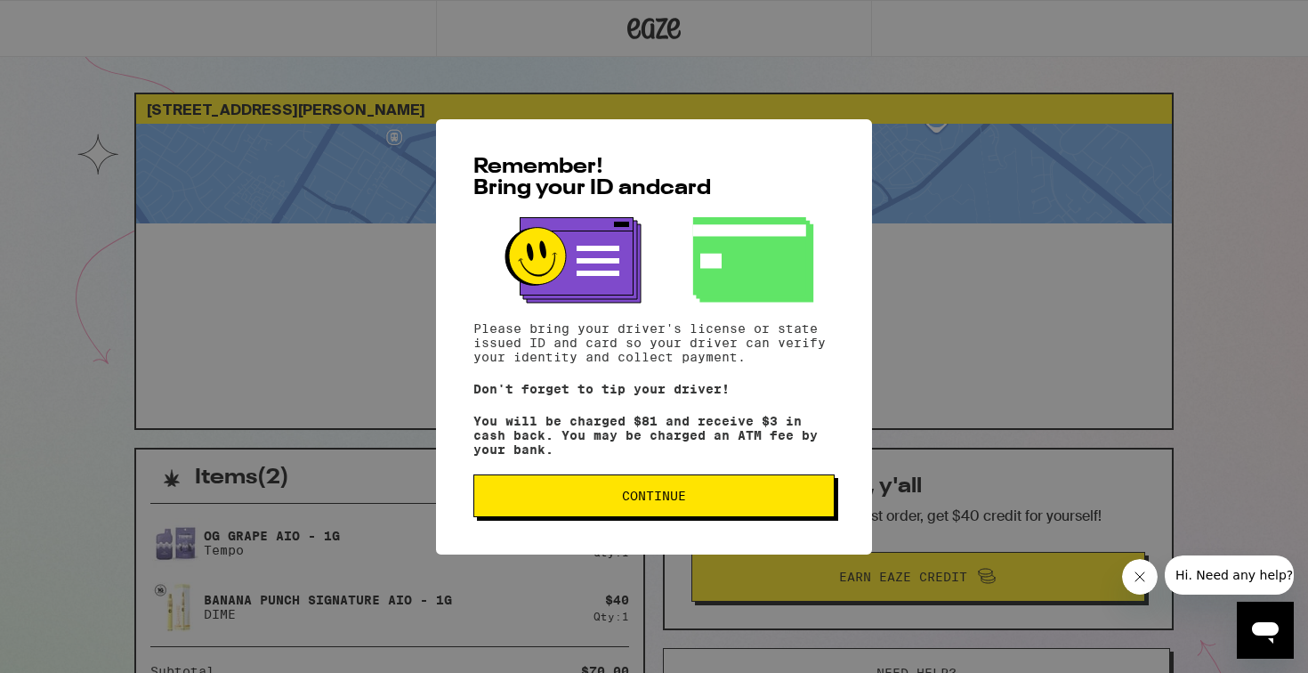
click at [643, 512] on button "Continue" at bounding box center [653, 495] width 361 height 43
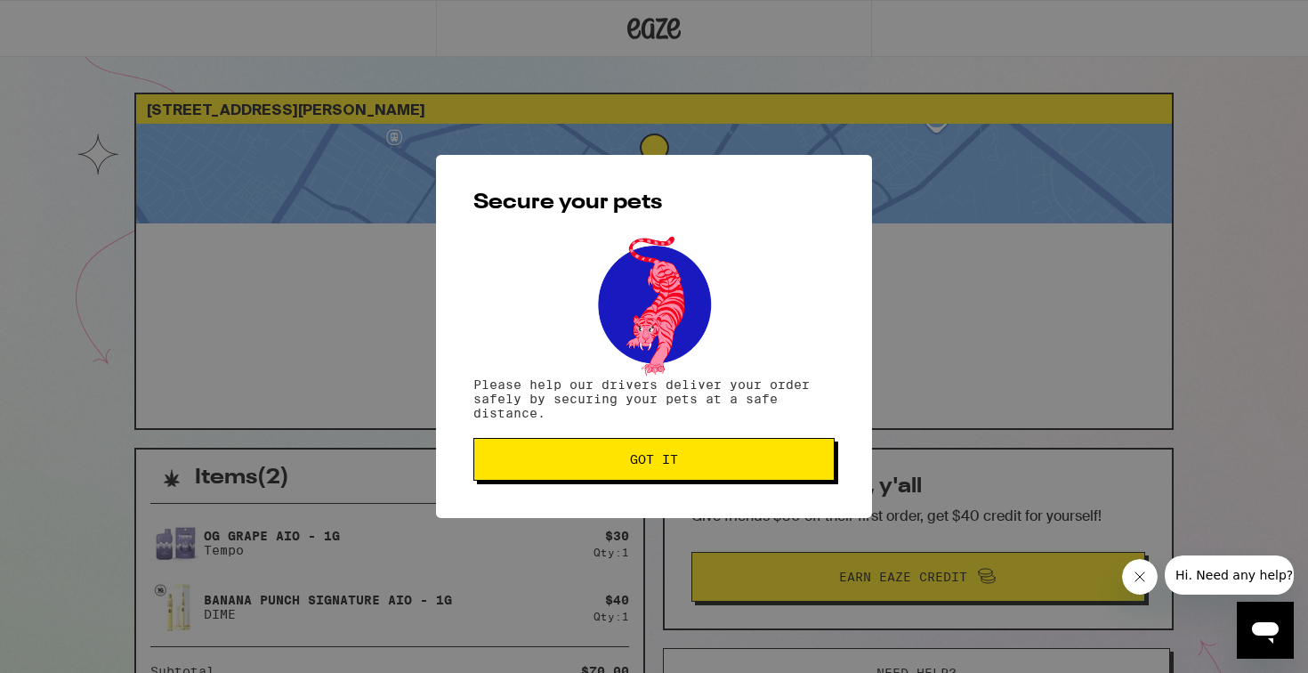
click at [633, 461] on span "Got it" at bounding box center [654, 459] width 48 height 12
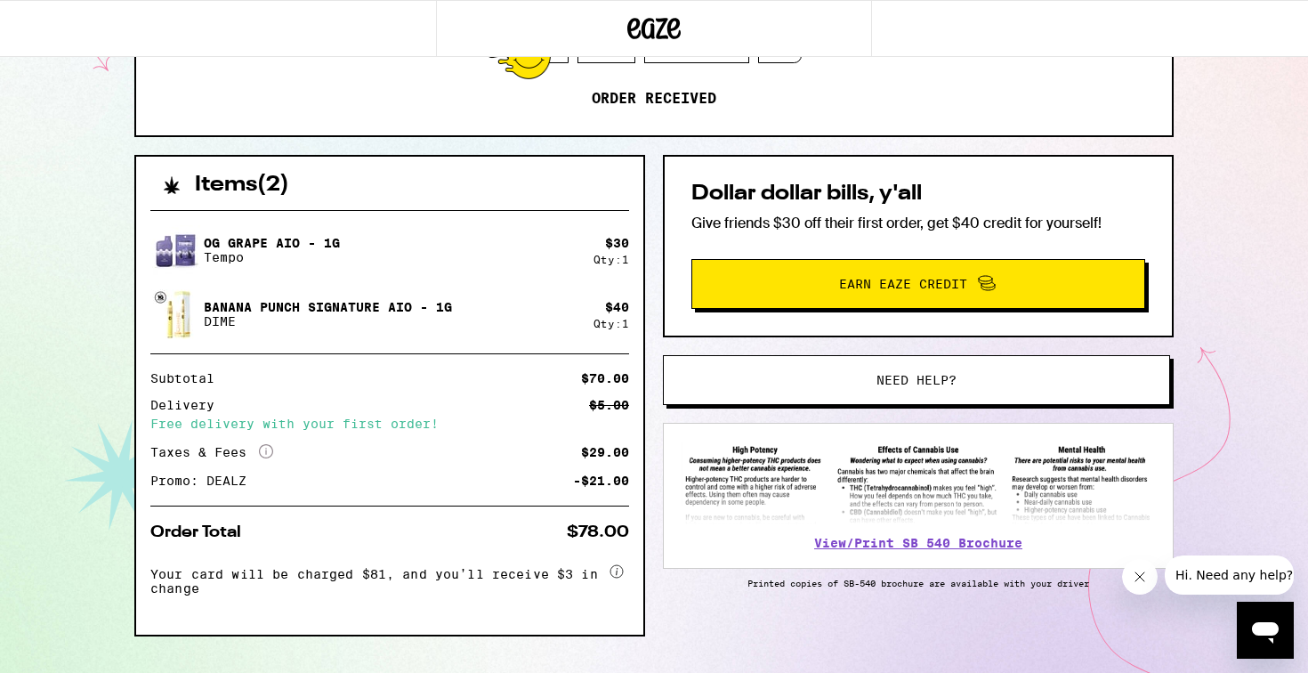
scroll to position [332, 0]
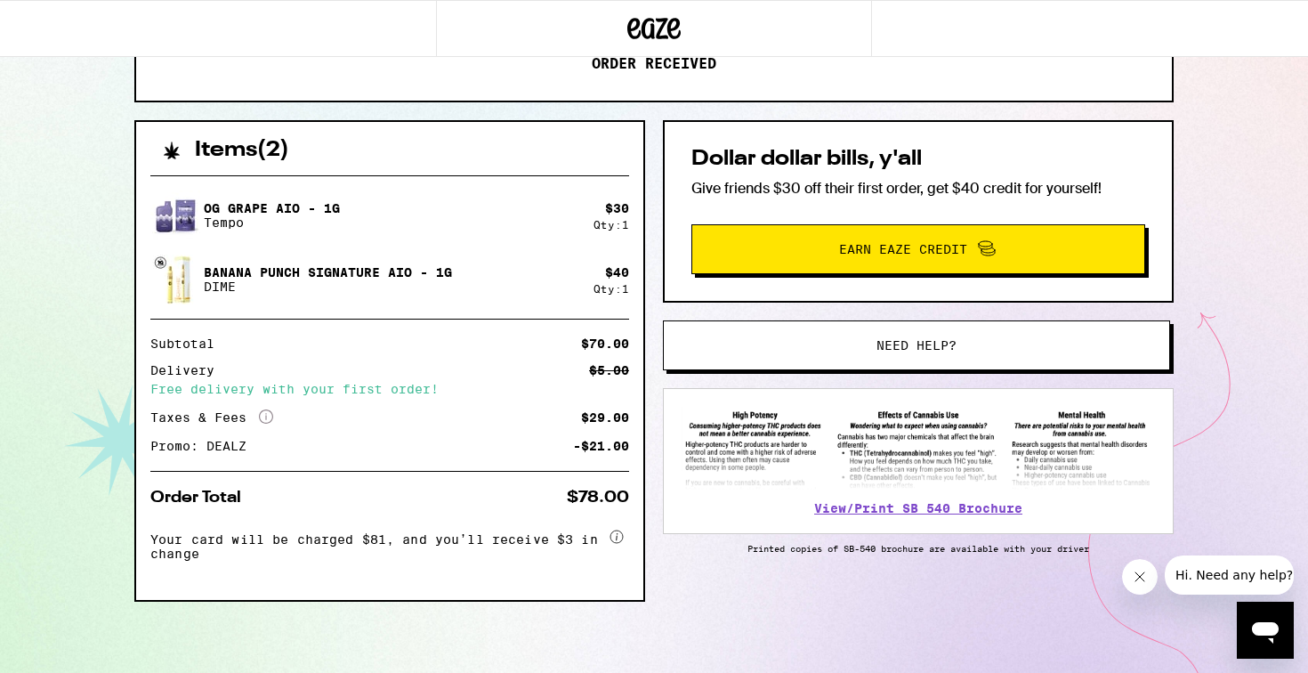
click at [613, 531] on circle at bounding box center [616, 536] width 12 height 12
click at [350, 480] on div "OG Grape AIO - 1g Tempo $ 30 Qty: 1 Banana Punch Signature AIO - 1g DIME $ 40 Q…" at bounding box center [389, 380] width 507 height 439
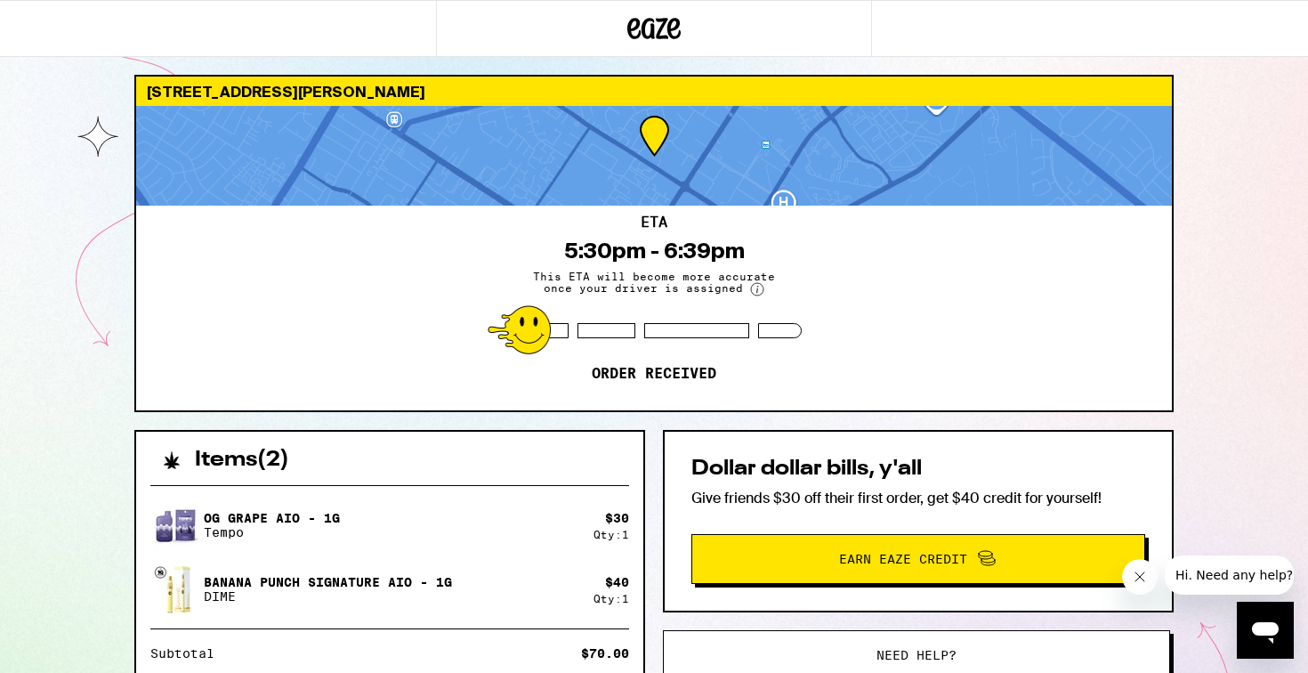
scroll to position [0, 0]
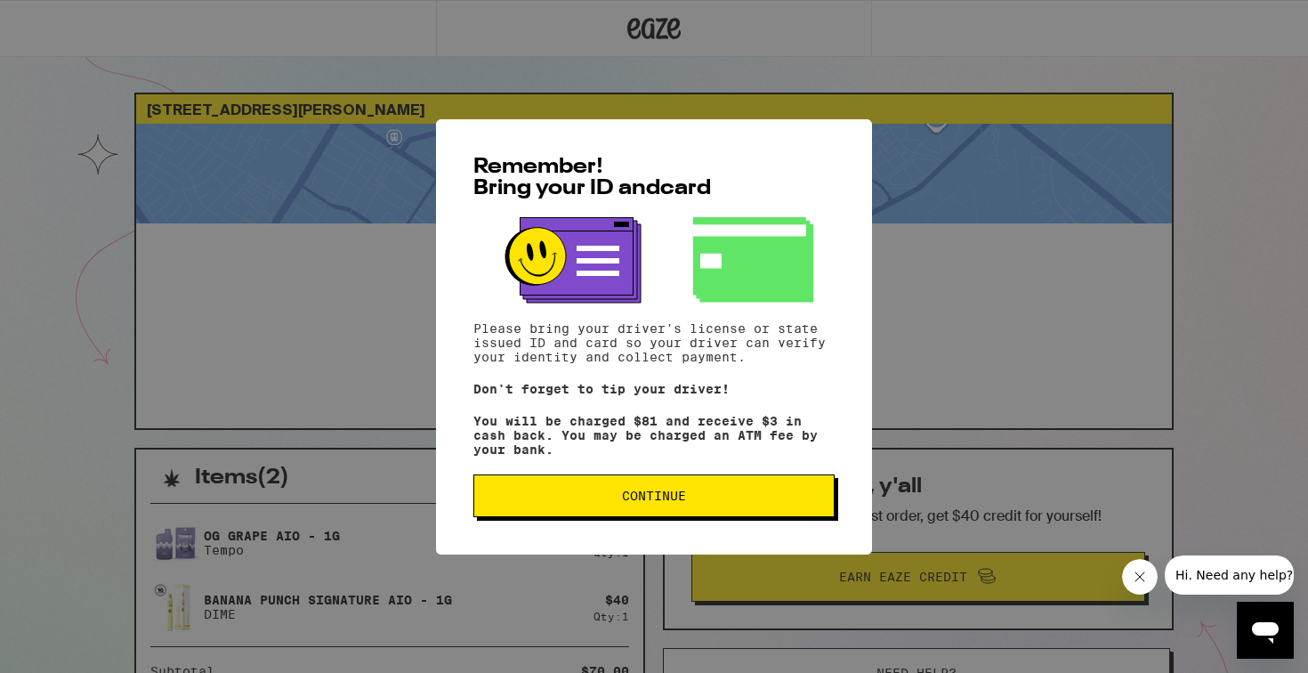
click at [642, 494] on span "Continue" at bounding box center [654, 495] width 64 height 12
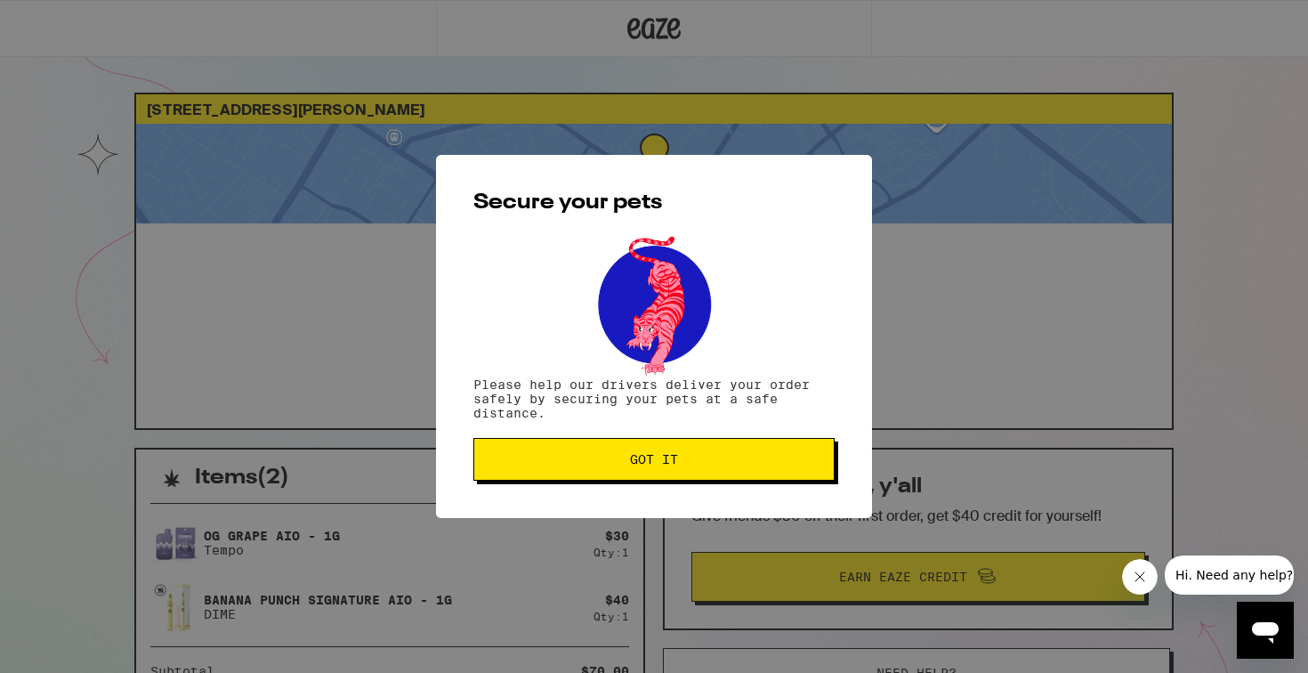
click at [635, 465] on span "Got it" at bounding box center [654, 459] width 48 height 12
